Goal: Navigation & Orientation: Find specific page/section

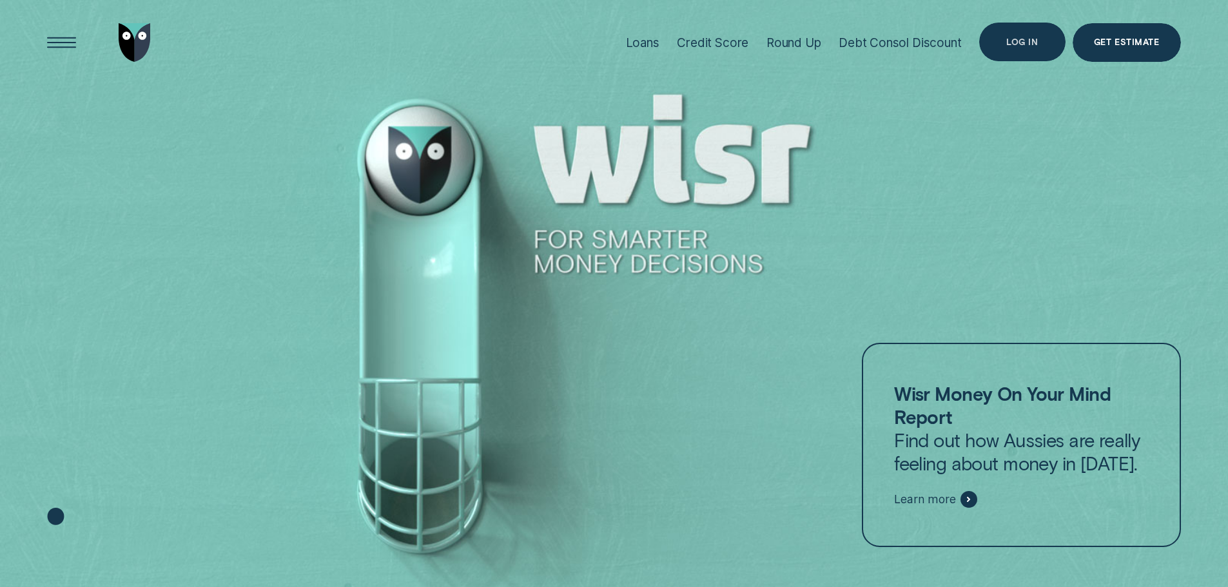
click at [1011, 38] on div "Log in" at bounding box center [1023, 42] width 32 height 8
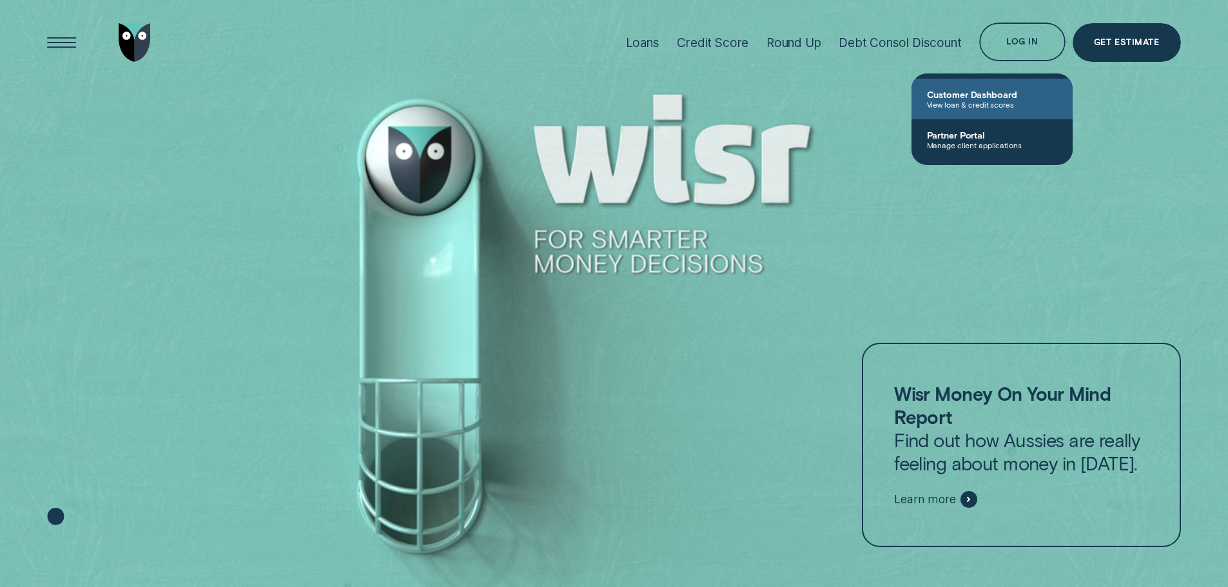
click at [990, 93] on span "Customer Dashboard" at bounding box center [992, 94] width 130 height 11
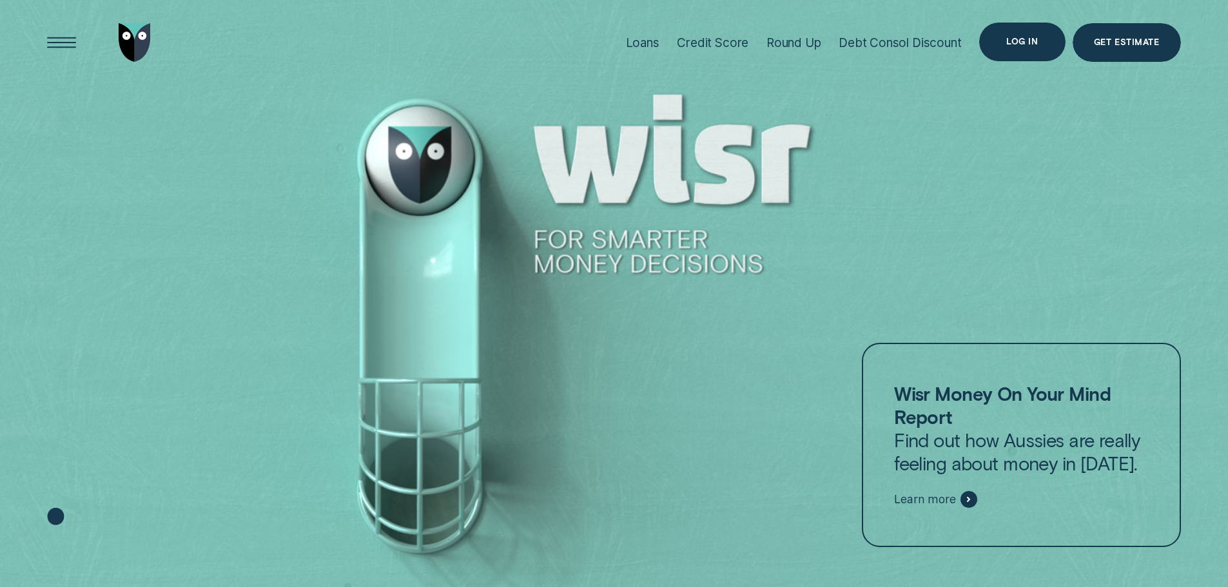
click at [1016, 30] on div "Log in" at bounding box center [1022, 42] width 86 height 39
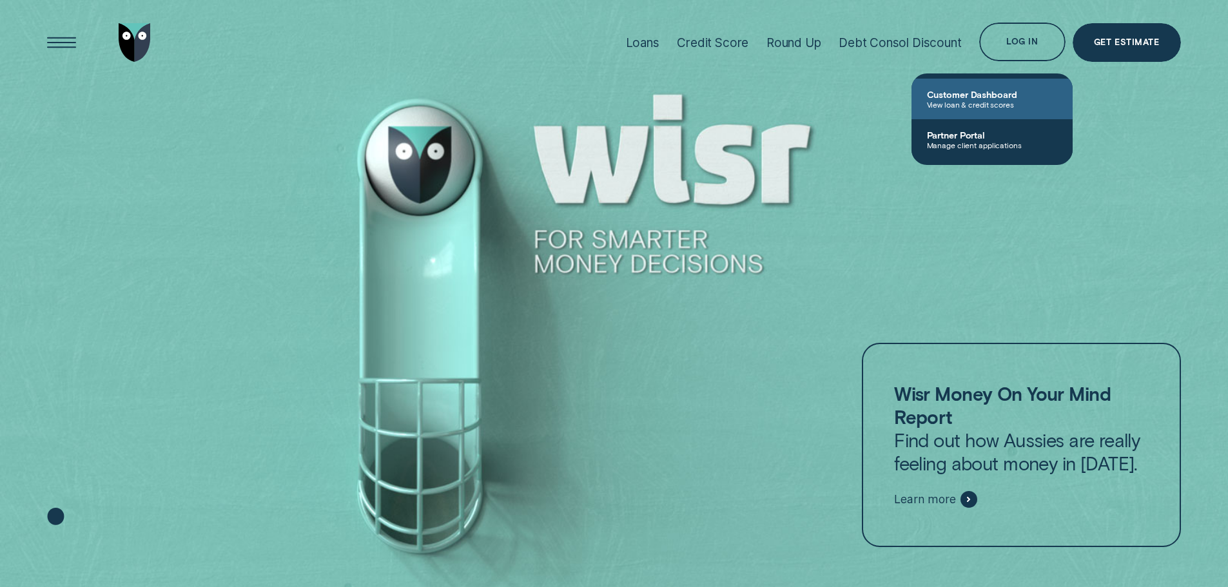
click at [976, 91] on span "Customer Dashboard" at bounding box center [992, 94] width 130 height 11
